Goal: Information Seeking & Learning: Learn about a topic

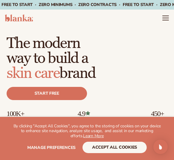
click at [164, 21] on icon "Menu" at bounding box center [165, 17] width 7 height 7
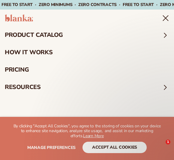
click at [125, 149] on button "accept all cookies" at bounding box center [114, 147] width 64 height 11
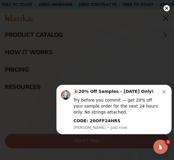
click at [165, 93] on icon "Dismiss notification" at bounding box center [163, 91] width 3 height 3
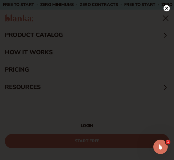
click at [164, 6] on icon at bounding box center [166, 8] width 6 height 6
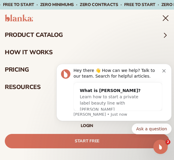
click at [160, 73] on div "Hey there 👋 How can we help? Talk to our team. Search for helpful articles." at bounding box center [117, 74] width 89 height 12
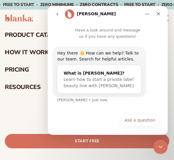
scroll to position [1, 0]
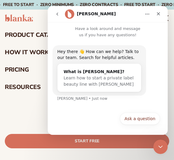
click at [157, 15] on icon "Close" at bounding box center [158, 13] width 3 height 3
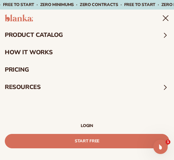
scroll to position [0, 0]
click at [63, 30] on summary "product catalog" at bounding box center [87, 34] width 174 height 17
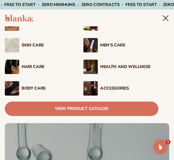
scroll to position [46, 0]
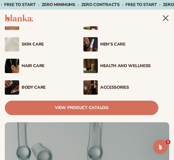
click at [119, 46] on div "Men’s Care" at bounding box center [129, 44] width 58 height 5
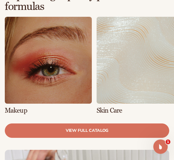
scroll to position [370, 0]
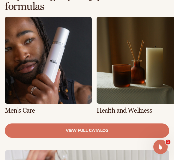
click at [58, 90] on link "6 / 8" at bounding box center [48, 65] width 87 height 97
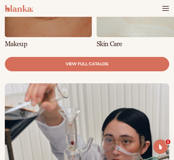
scroll to position [458, 0]
click at [141, 64] on link "view full catalog" at bounding box center [87, 64] width 164 height 14
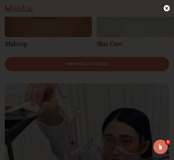
click at [164, 13] on div at bounding box center [166, 8] width 6 height 10
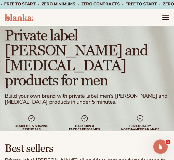
scroll to position [0, 0]
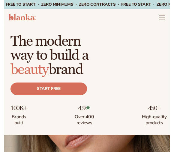
scroll to position [0, 0]
